Goal: Task Accomplishment & Management: Use online tool/utility

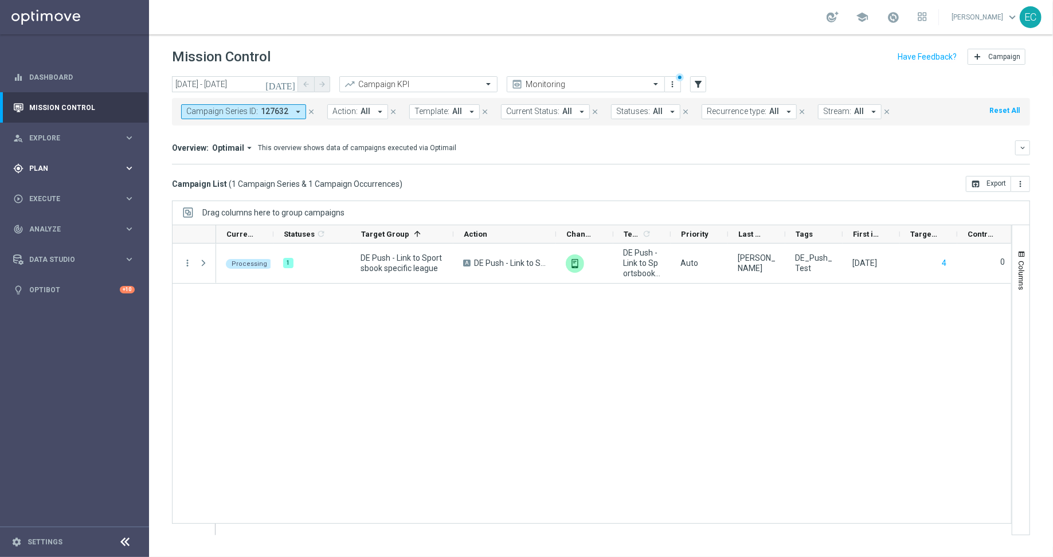
click at [83, 173] on div "gps_fixed Plan" at bounding box center [68, 168] width 111 height 10
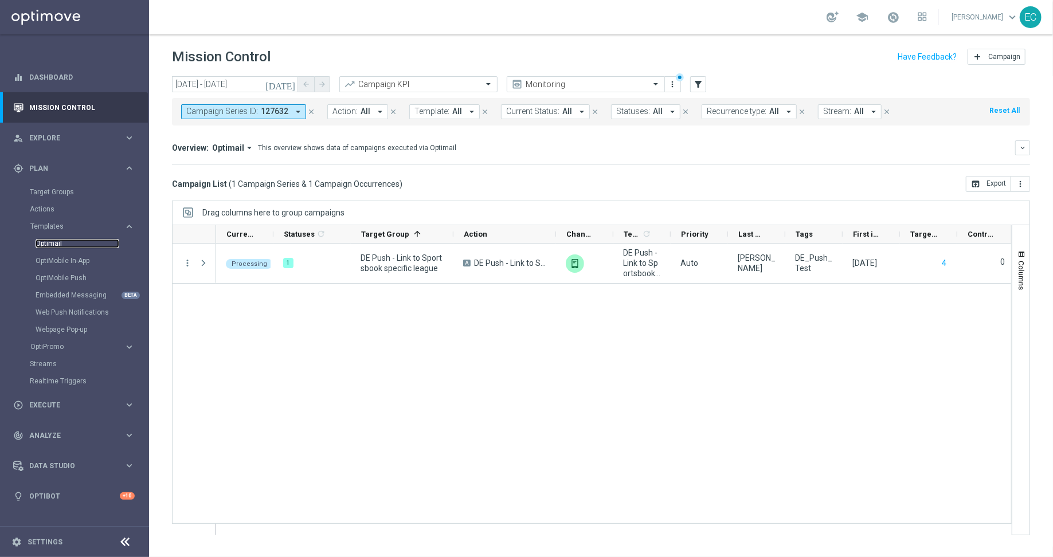
click at [68, 244] on link "Optimail" at bounding box center [78, 243] width 84 height 9
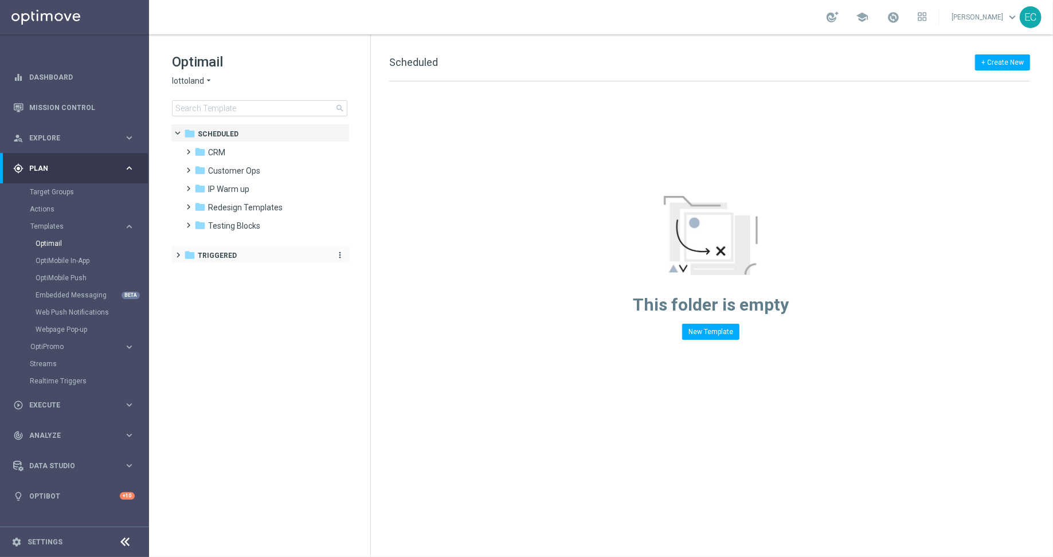
click at [244, 257] on div "folder Triggered" at bounding box center [254, 255] width 140 height 13
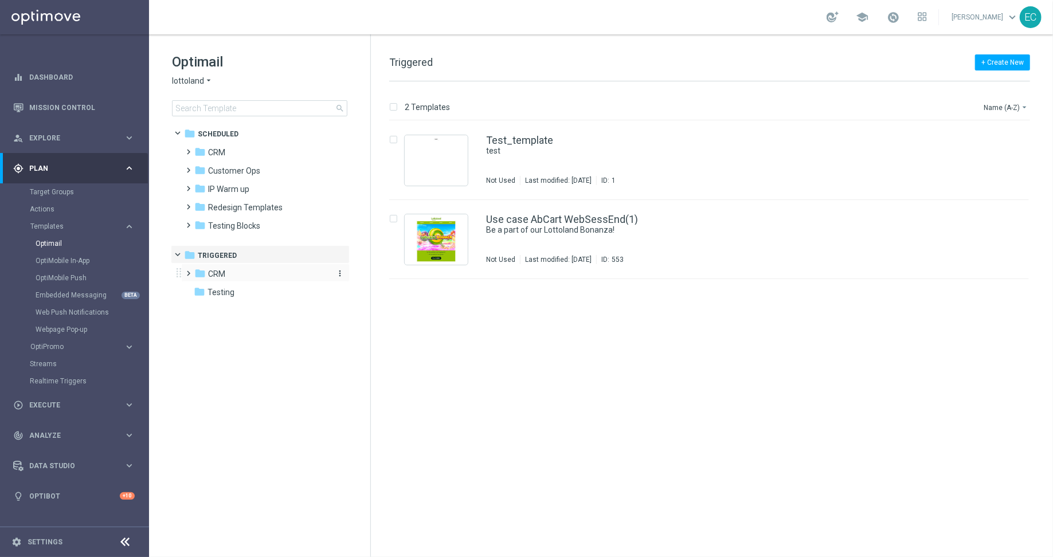
click at [257, 277] on div "folder CRM" at bounding box center [260, 274] width 132 height 13
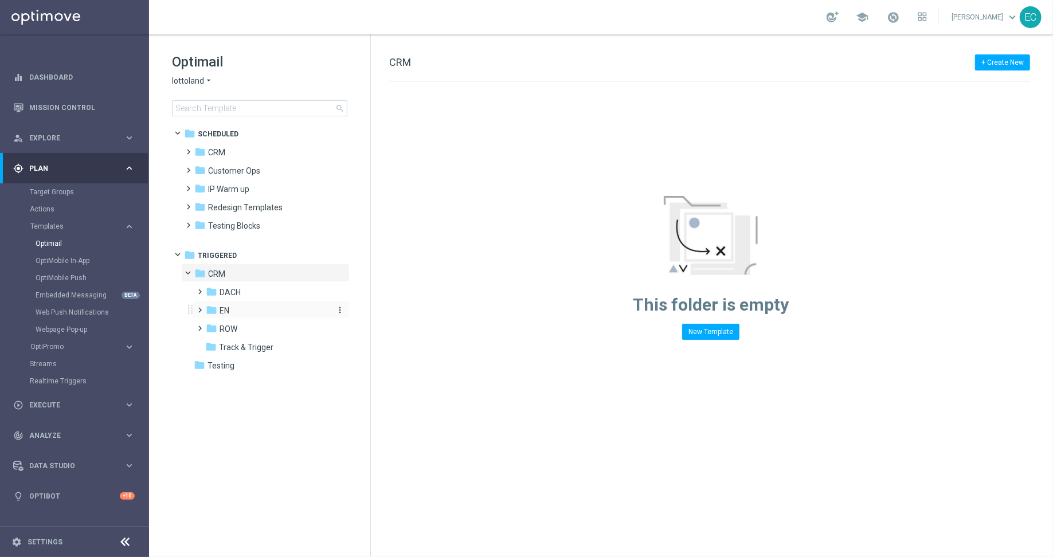
click at [260, 310] on div "folder EN" at bounding box center [267, 310] width 122 height 13
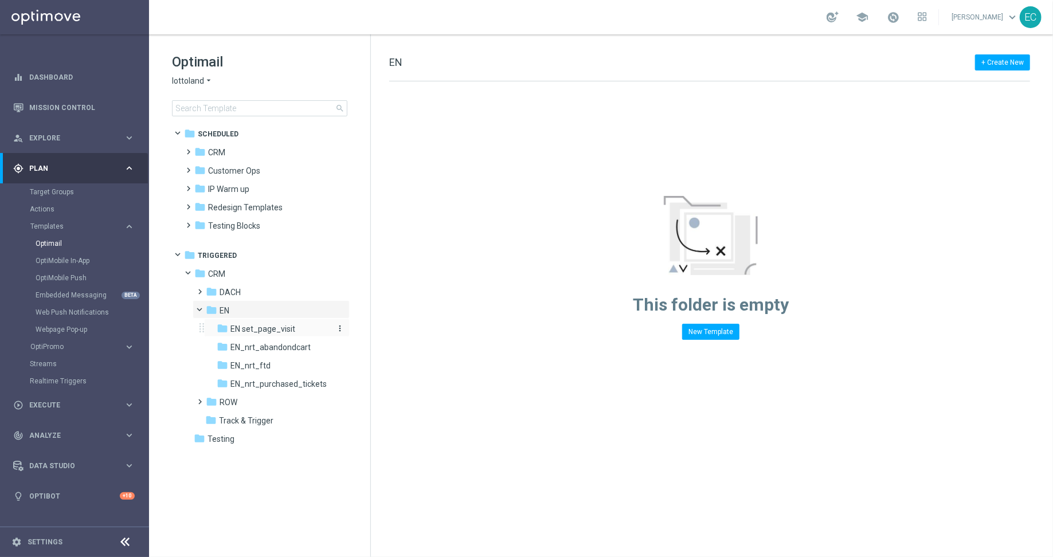
click at [264, 334] on div "folder EN set_page_visit" at bounding box center [273, 329] width 113 height 13
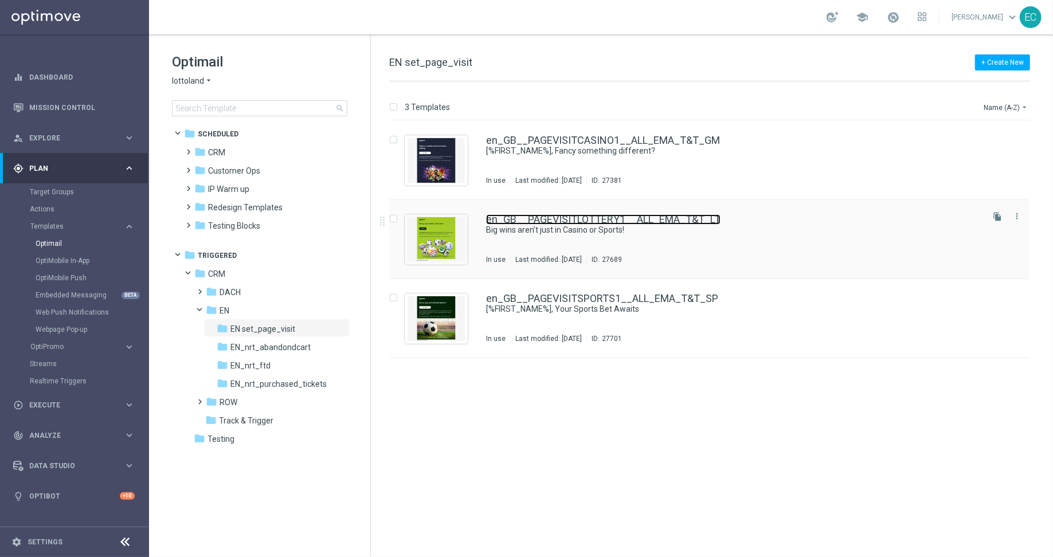
click at [624, 222] on link "en_GB__PAGEVISITLOTTERY1__ALL_EMA_T&T_LT" at bounding box center [603, 219] width 234 height 10
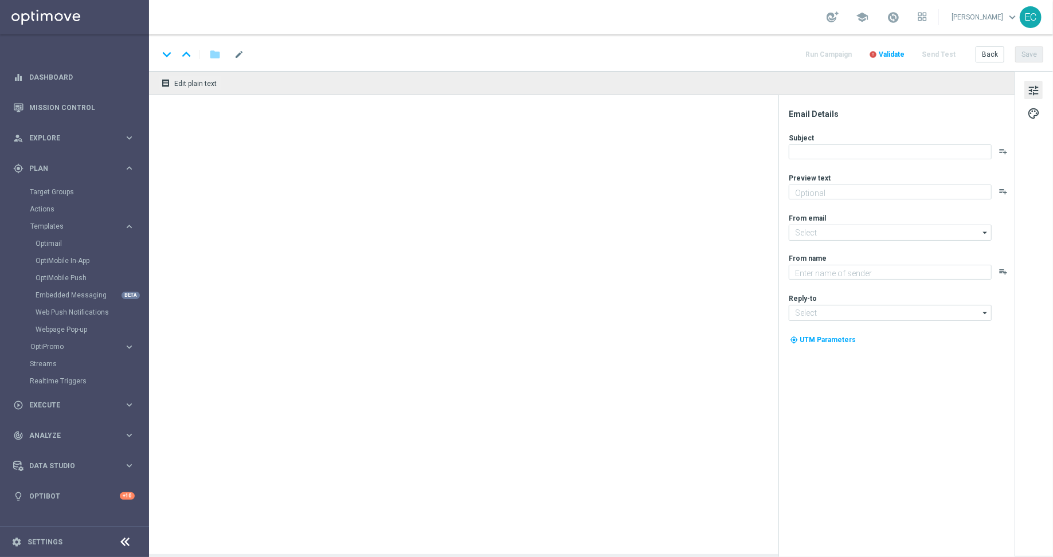
type textarea "Give Lotto a spin this week"
type input "[EMAIL_ADDRESS][DOMAIN_NAME]"
type textarea "Lottoland"
type input "[EMAIL_ADDRESS][DOMAIN_NAME]"
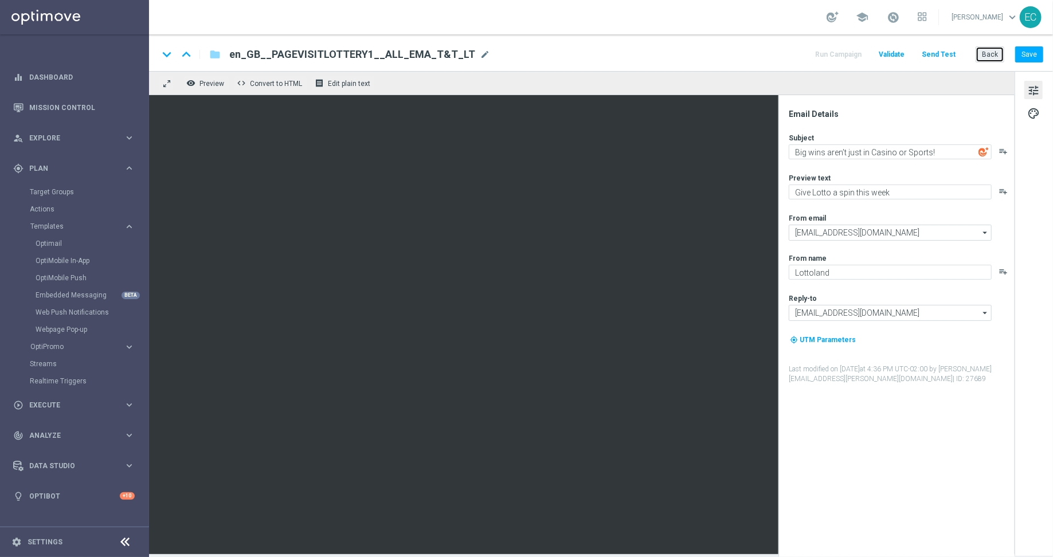
click at [998, 57] on button "Back" at bounding box center [990, 54] width 29 height 16
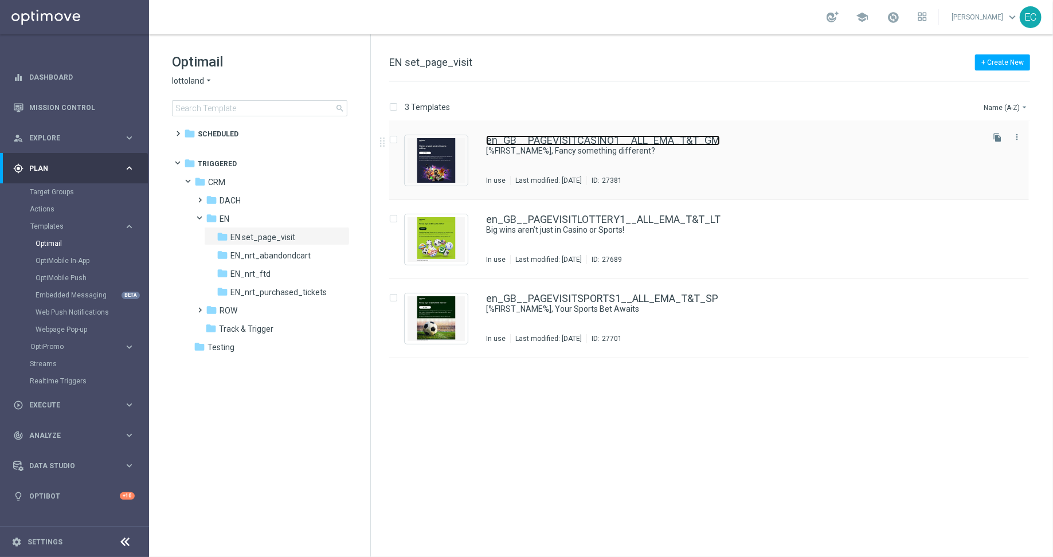
click at [552, 135] on link "en_GB__PAGEVISITCASINO1__ALL_EMA_T&T_GM" at bounding box center [603, 140] width 234 height 10
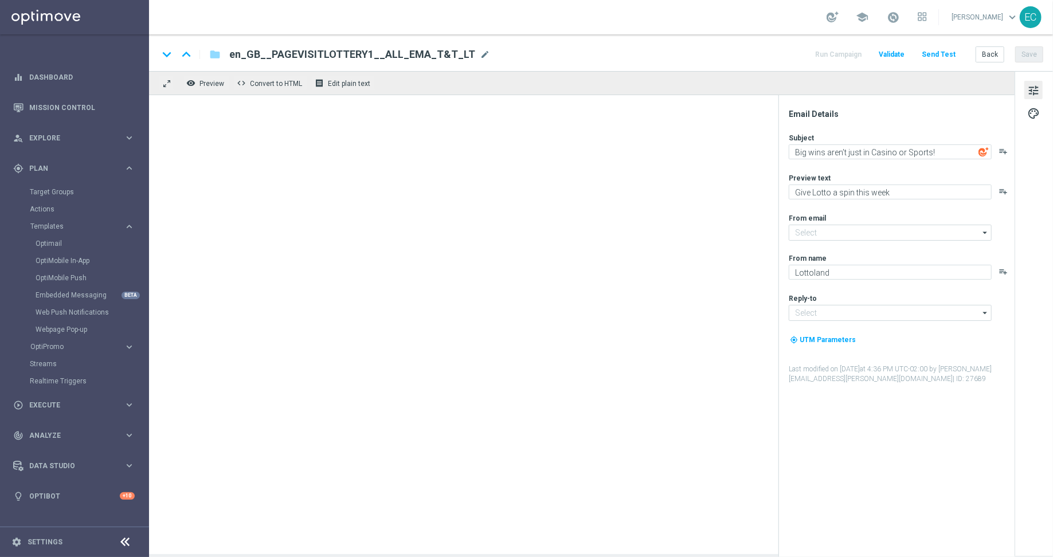
type input "[EMAIL_ADDRESS][DOMAIN_NAME]"
type textarea "[%FIRST_NAME%], Fancy something different?"
type textarea "A new way to play: Casino awaits."
